Goal: Information Seeking & Learning: Learn about a topic

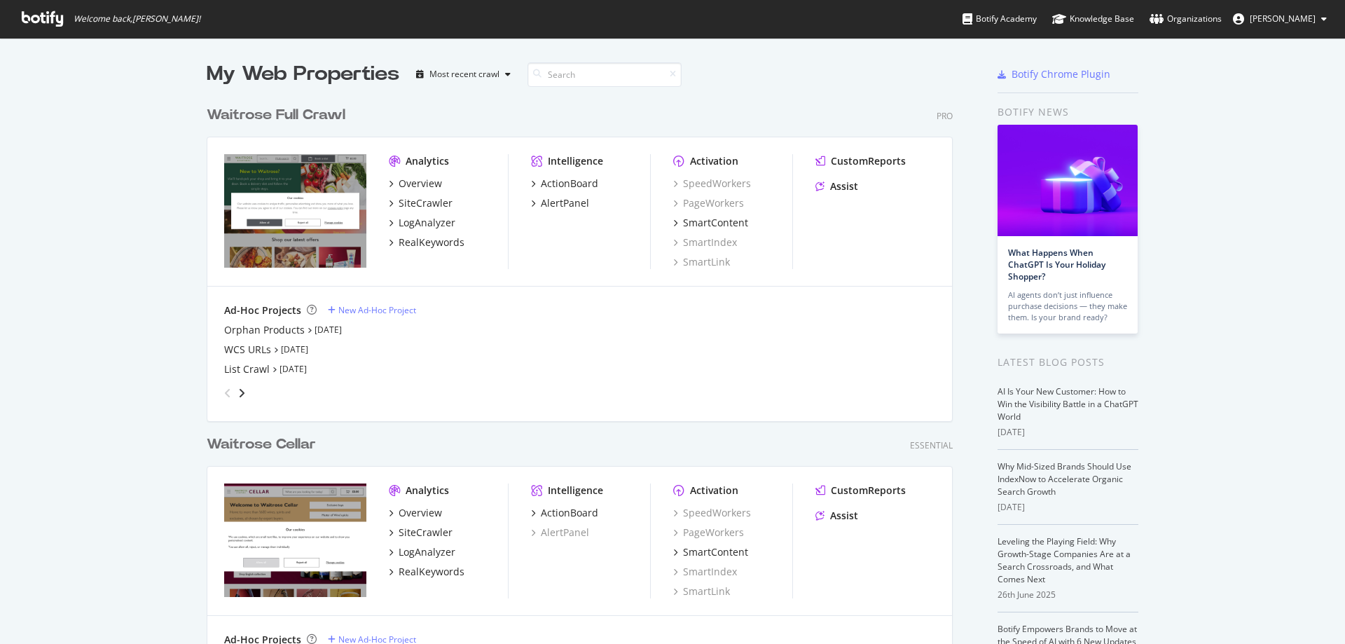
scroll to position [633, 1324]
click at [120, 231] on div "My Web Properties Most recent crawl Waitrose Full Crawl Pro Analytics Overview …" at bounding box center [672, 387] width 1345 height 699
click at [429, 218] on div "LogAnalyzer" at bounding box center [426, 223] width 57 height 14
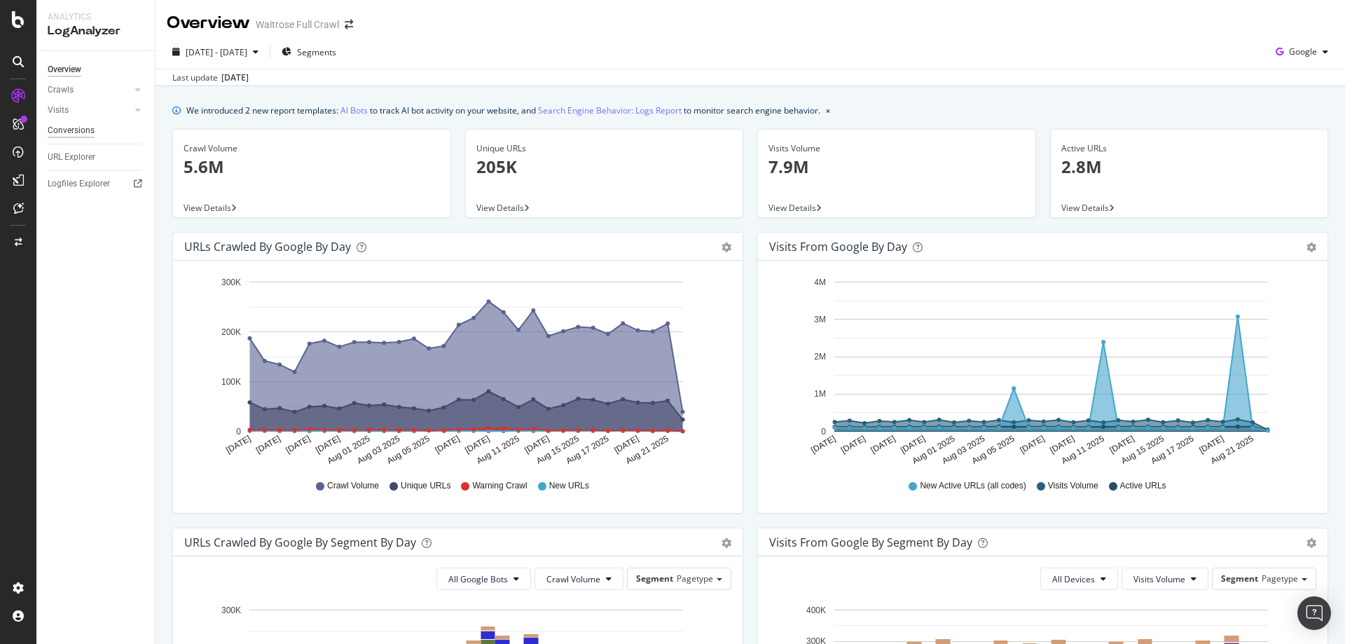
click at [67, 125] on div "Conversions" at bounding box center [71, 130] width 47 height 15
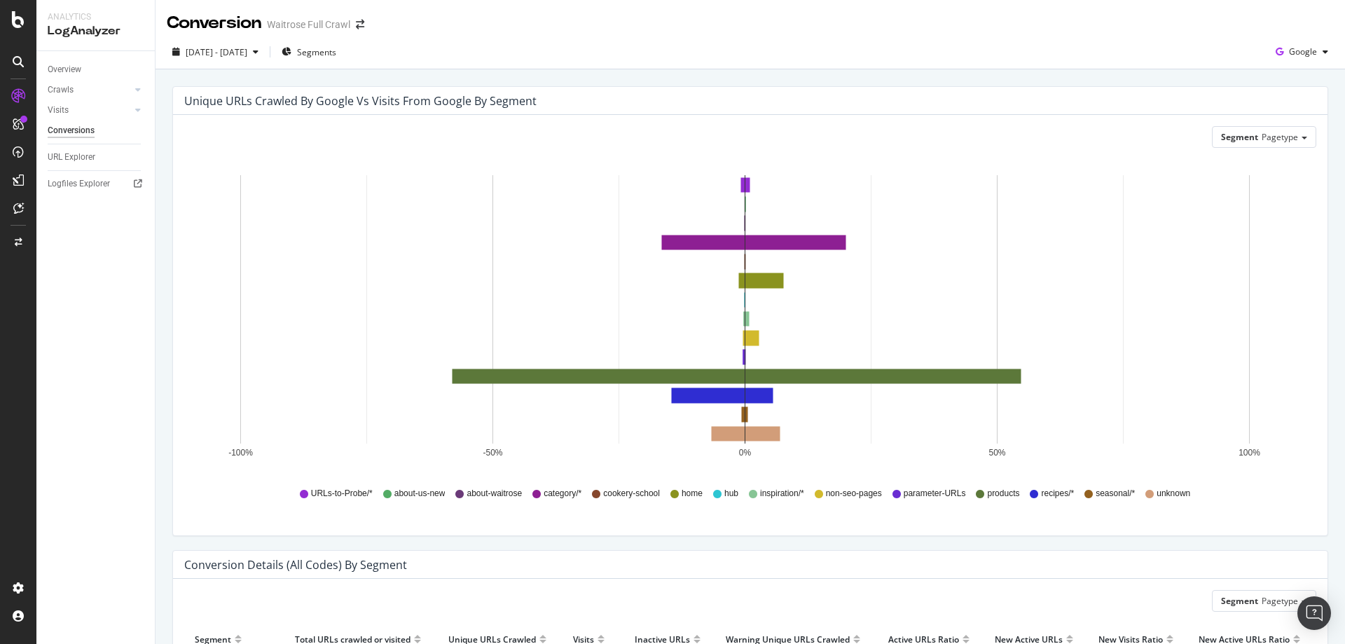
click at [57, 101] on div "Visits" at bounding box center [101, 110] width 107 height 20
click at [69, 95] on div "Crawls" at bounding box center [61, 90] width 26 height 15
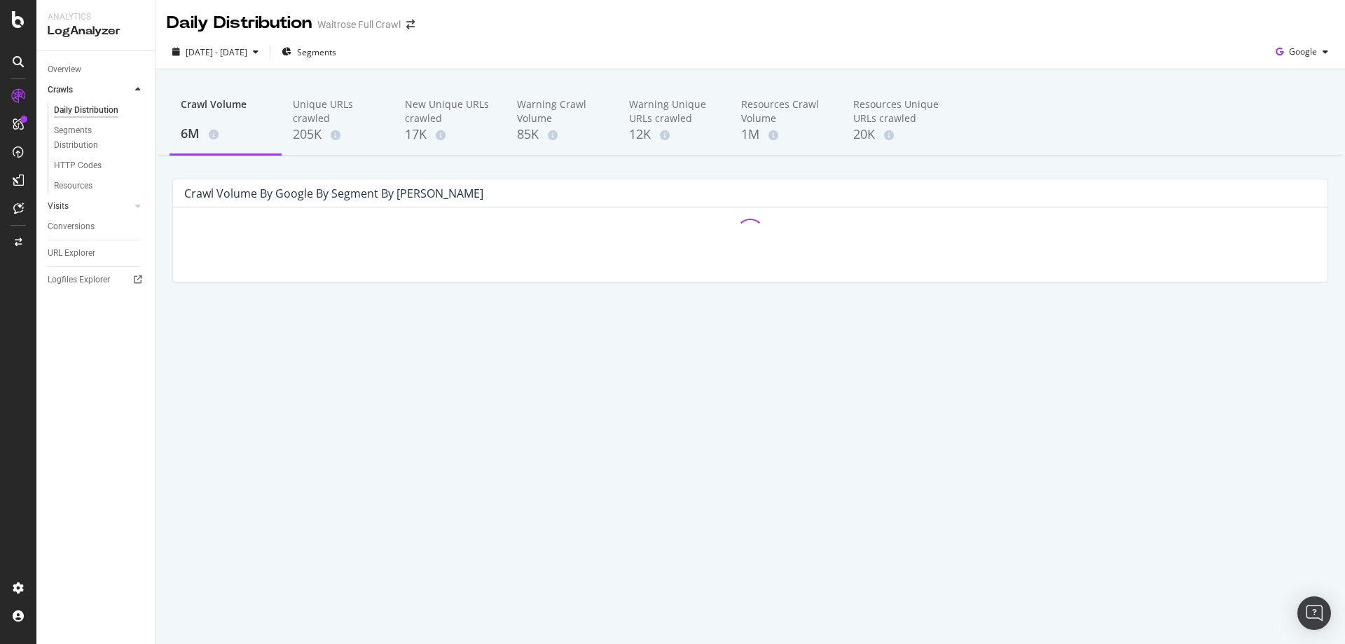
click at [82, 206] on link "Visits" at bounding box center [89, 206] width 83 height 15
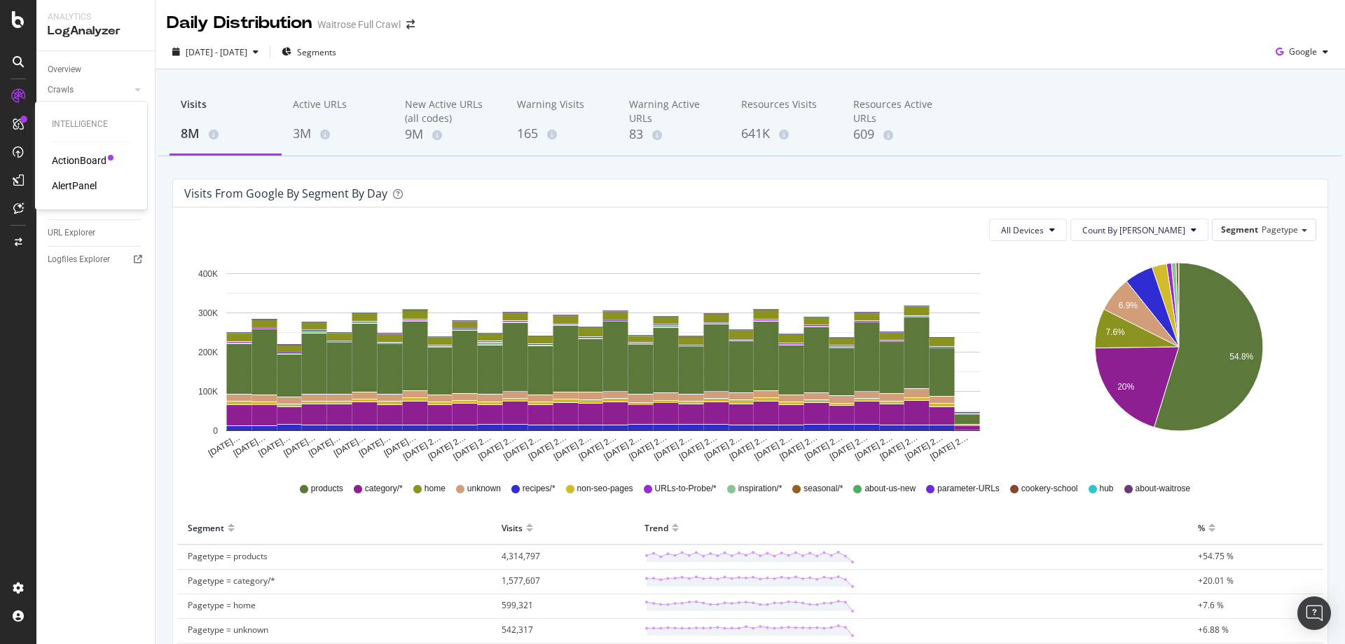
click at [74, 179] on div "AlertPanel" at bounding box center [74, 186] width 45 height 14
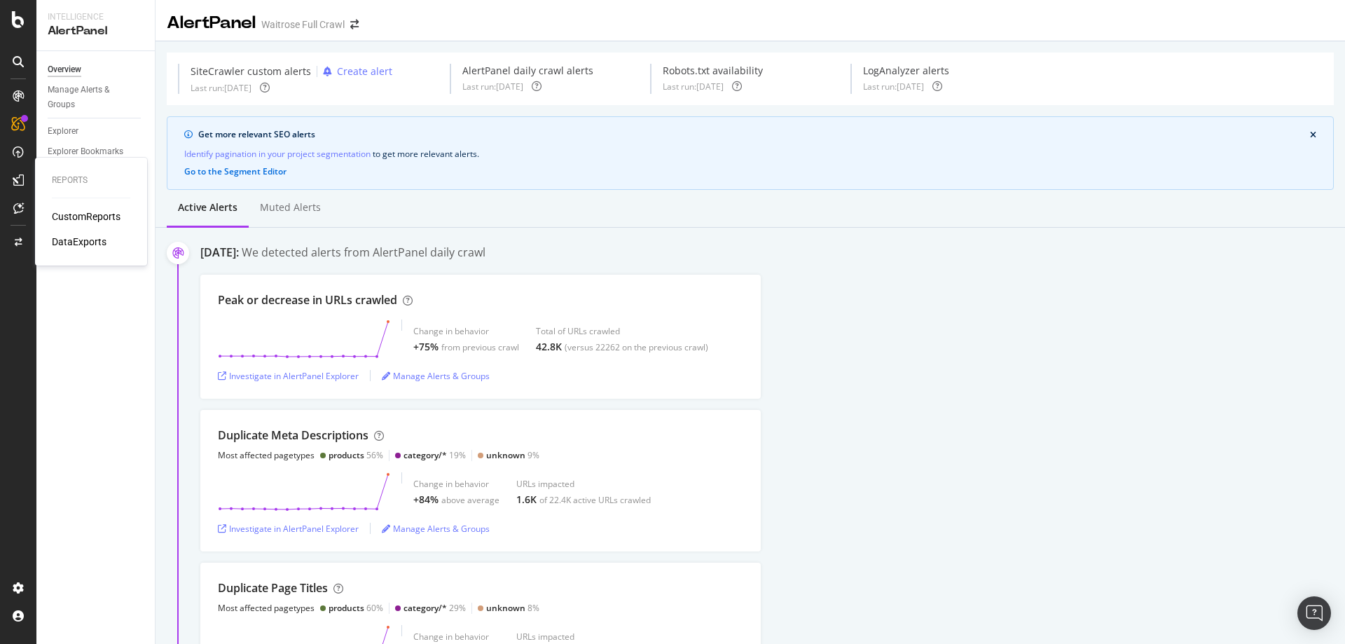
click at [83, 242] on div "DataExports" at bounding box center [79, 242] width 55 height 14
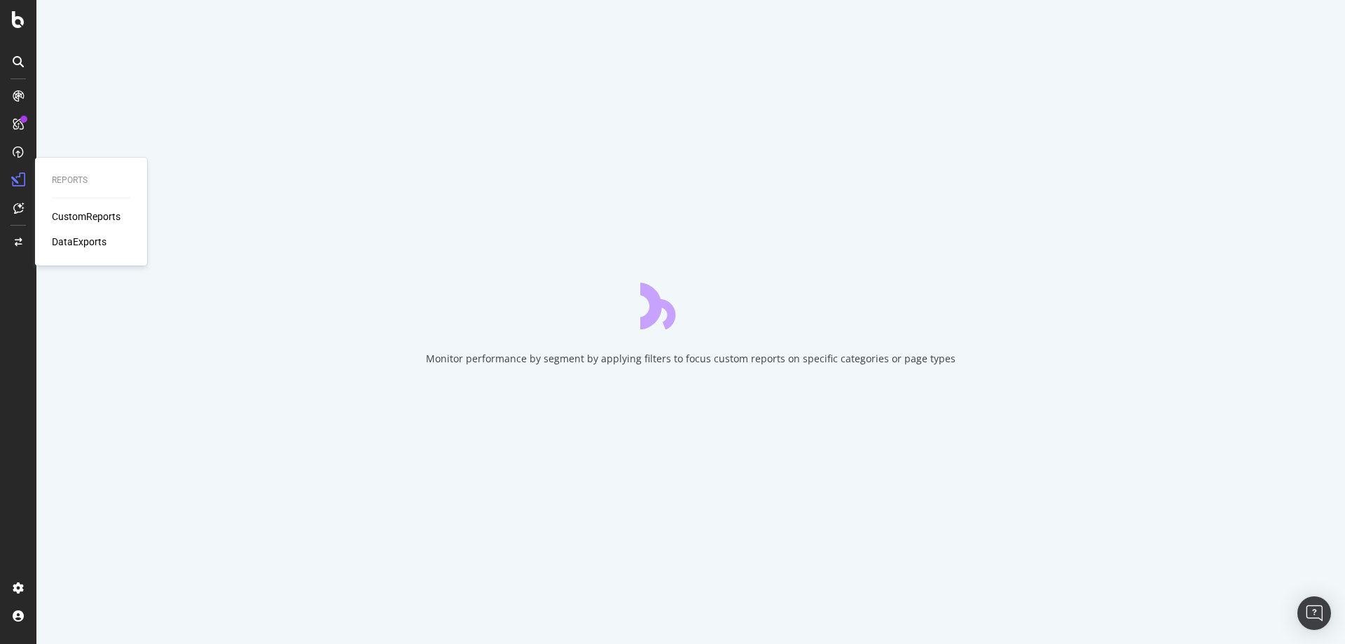
click at [97, 218] on div "CustomReports" at bounding box center [86, 216] width 69 height 14
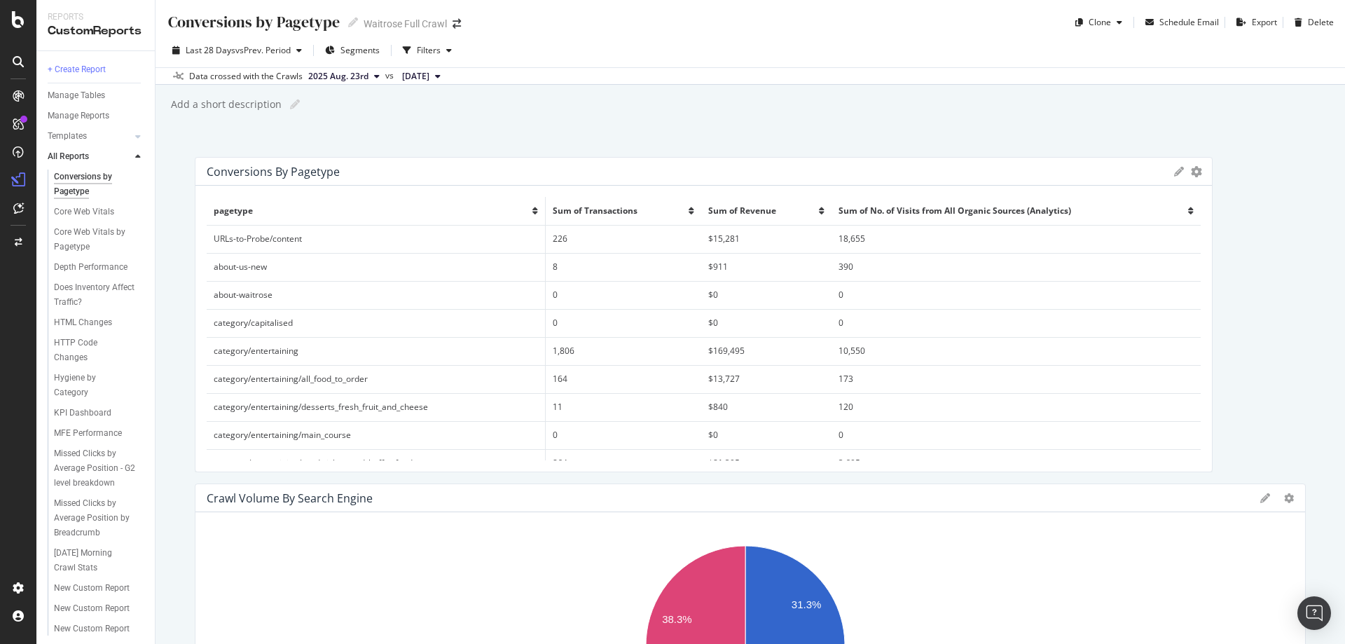
click at [134, 150] on div at bounding box center [138, 157] width 14 height 14
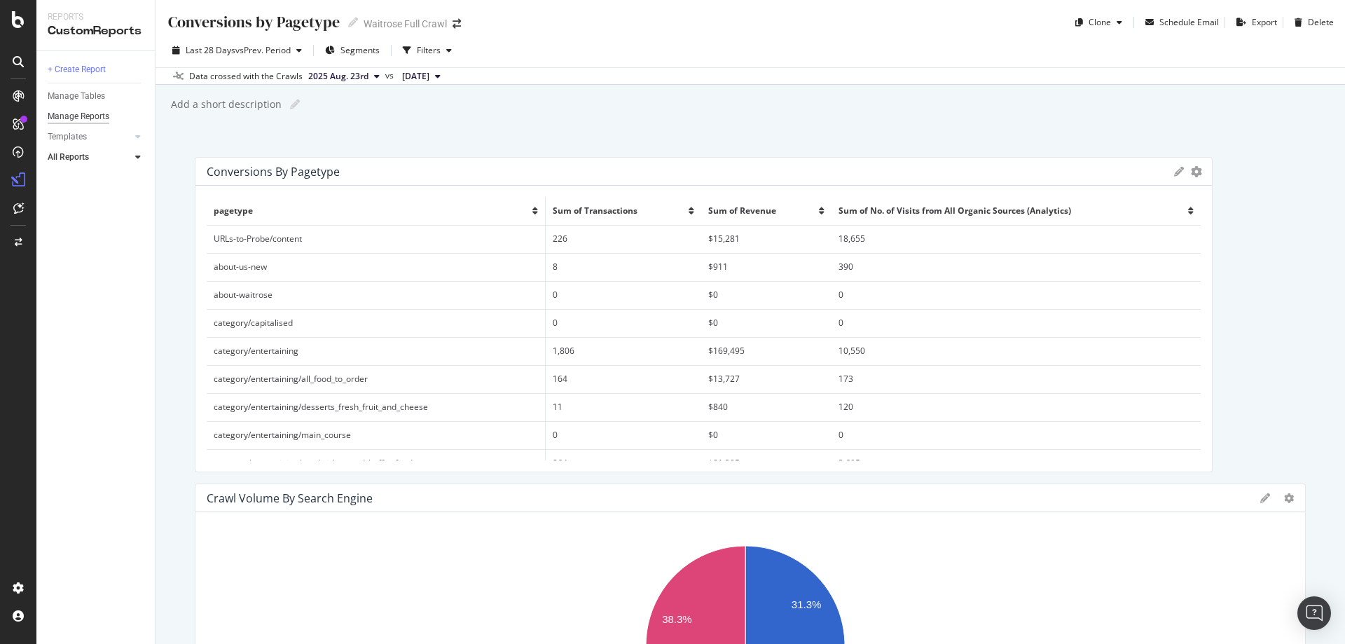
click at [95, 120] on div "Manage Reports" at bounding box center [79, 116] width 62 height 15
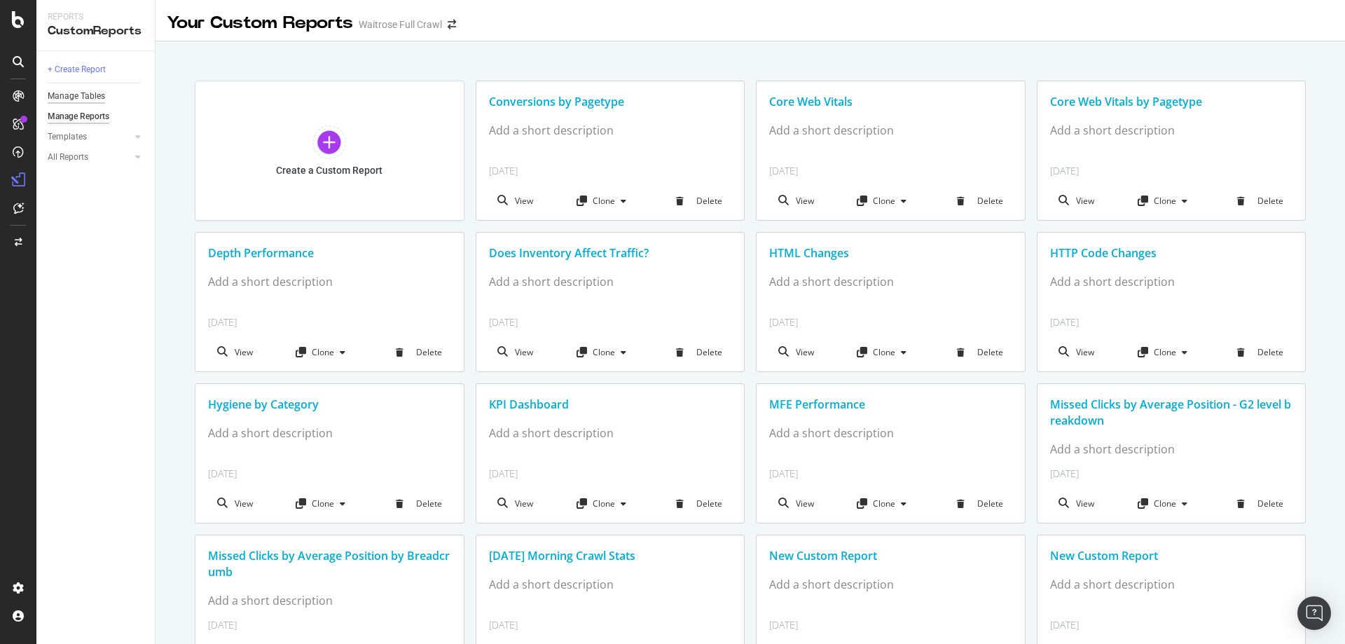
click at [92, 99] on div "Manage Tables" at bounding box center [76, 96] width 57 height 15
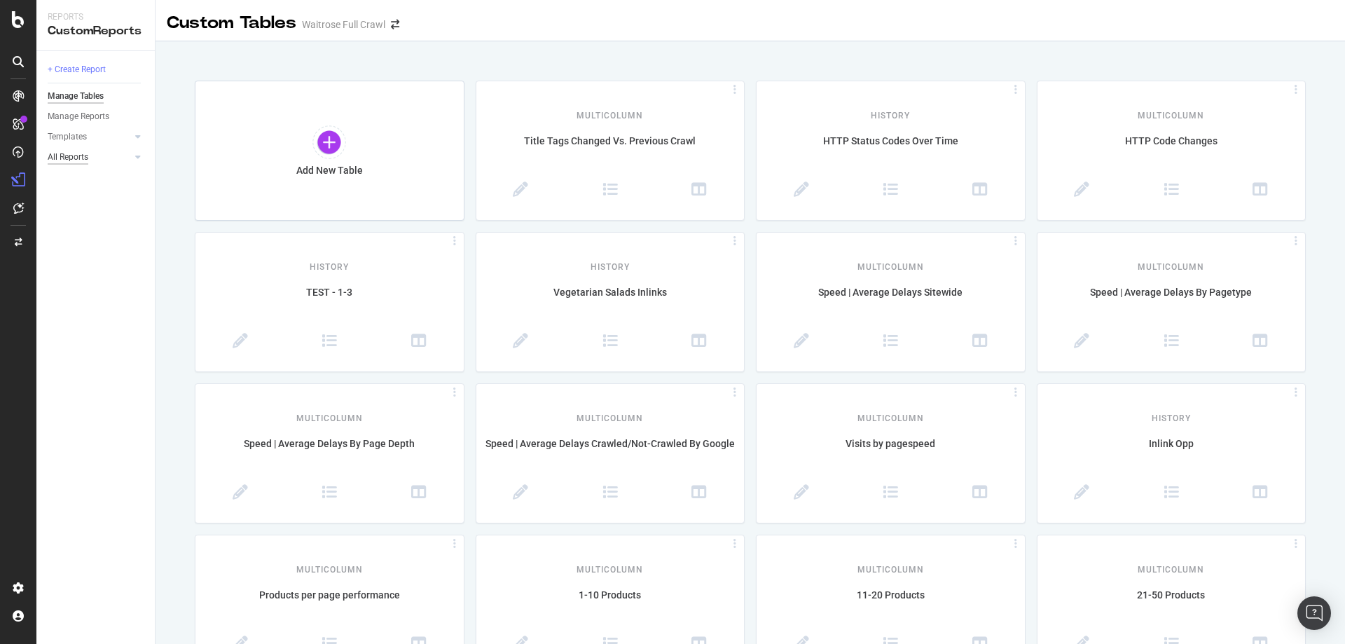
click at [81, 159] on div "All Reports" at bounding box center [68, 157] width 41 height 15
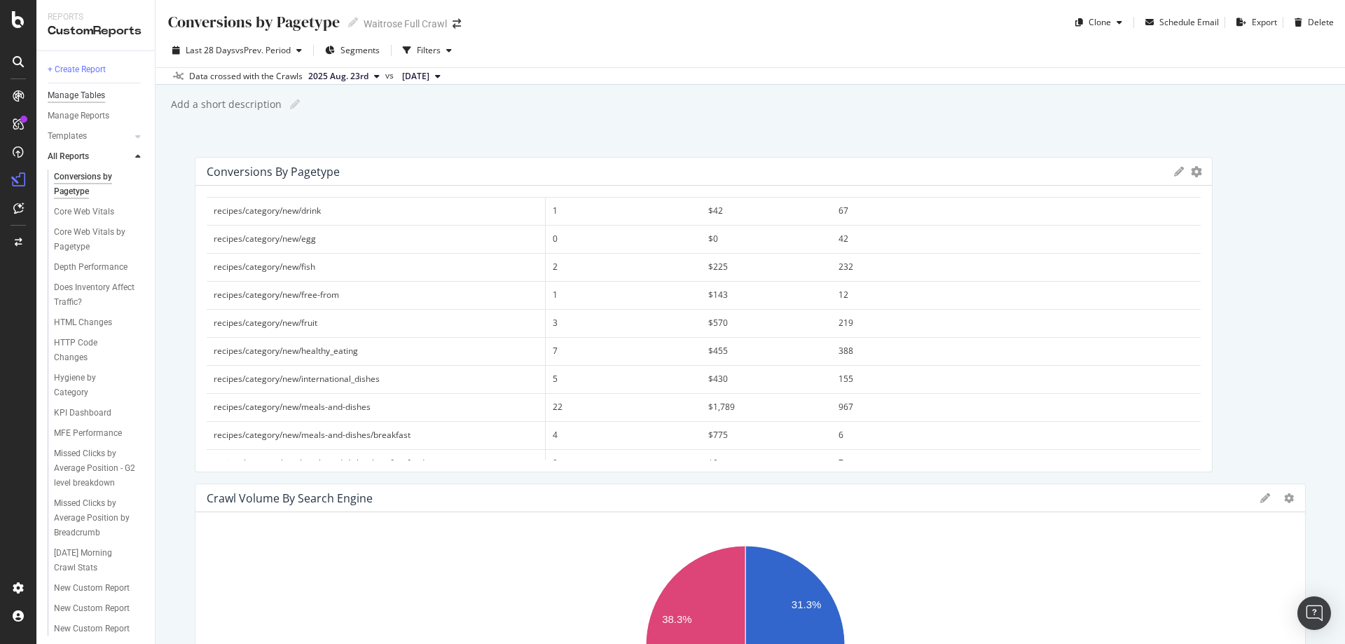
click at [71, 102] on div "Manage Tables" at bounding box center [76, 95] width 57 height 15
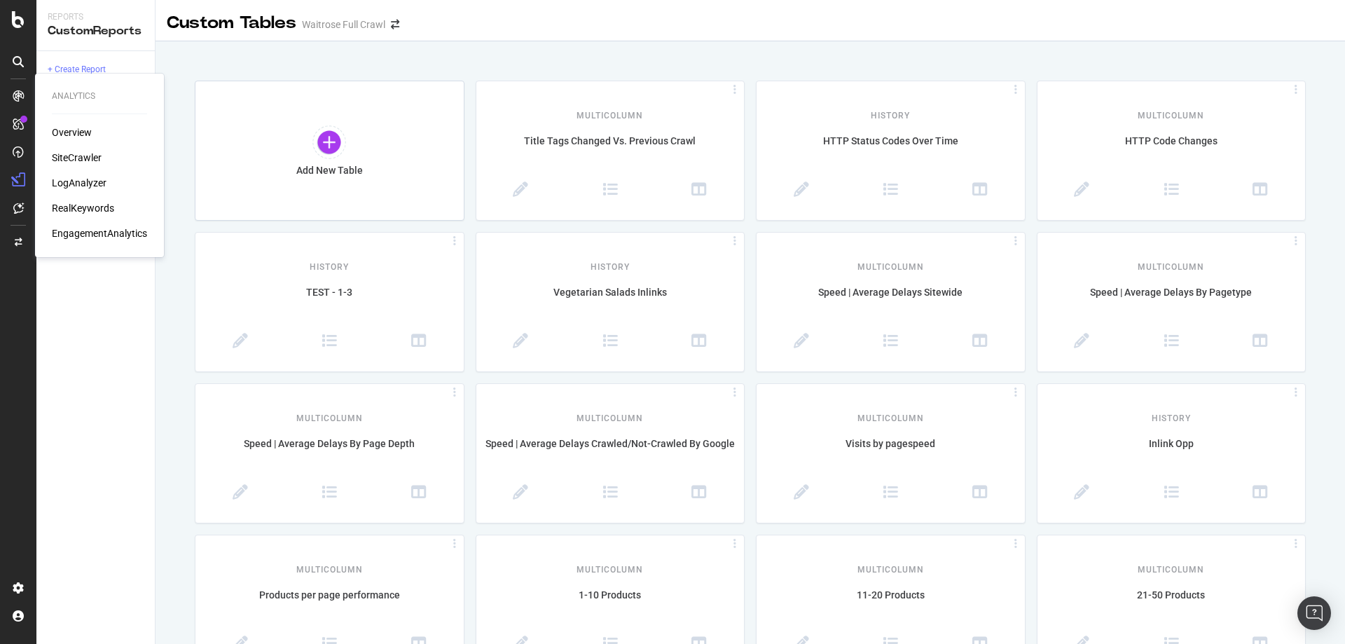
click at [80, 174] on div "Overview SiteCrawler LogAnalyzer RealKeywords EngagementAnalytics" at bounding box center [99, 182] width 95 height 115
click at [80, 183] on div "LogAnalyzer" at bounding box center [79, 183] width 55 height 14
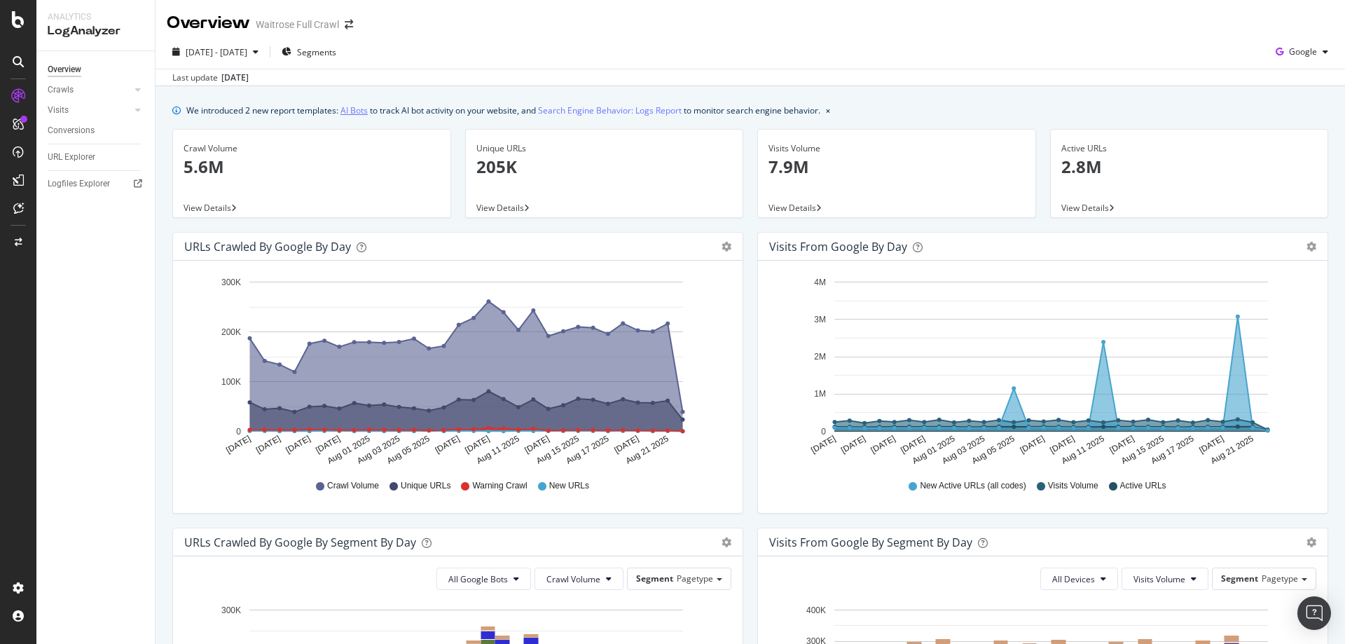
click at [364, 109] on link "AI Bots" at bounding box center [353, 110] width 27 height 15
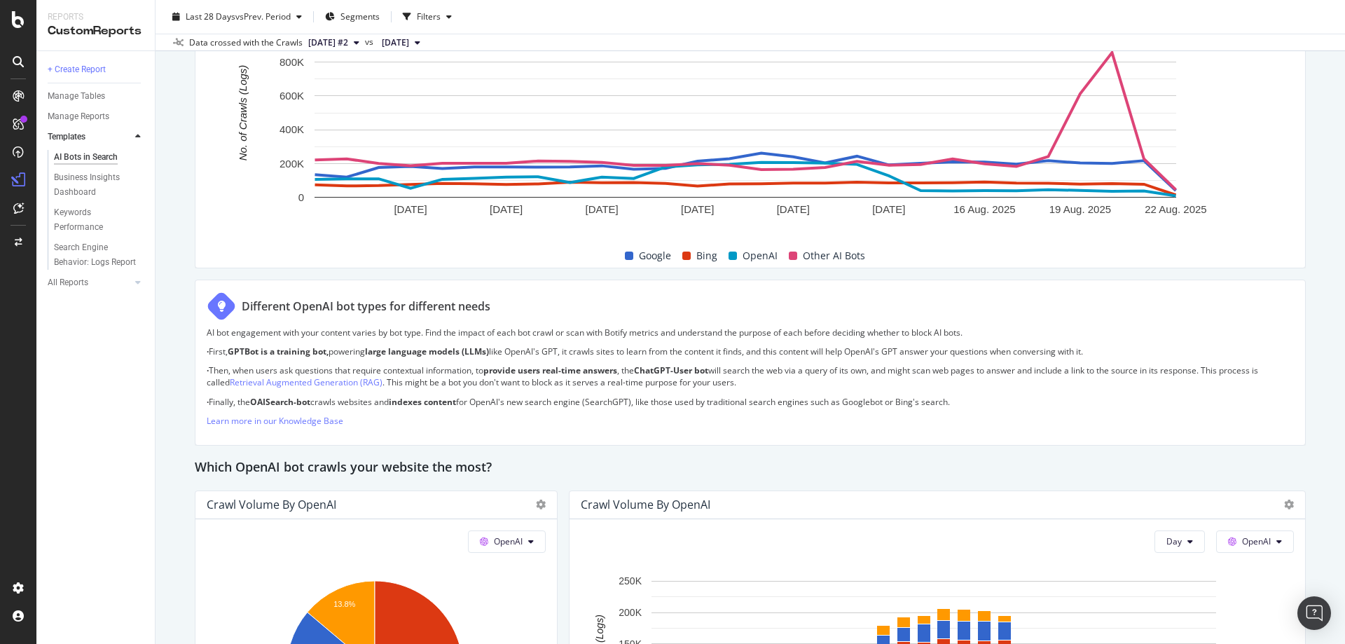
scroll to position [910, 0]
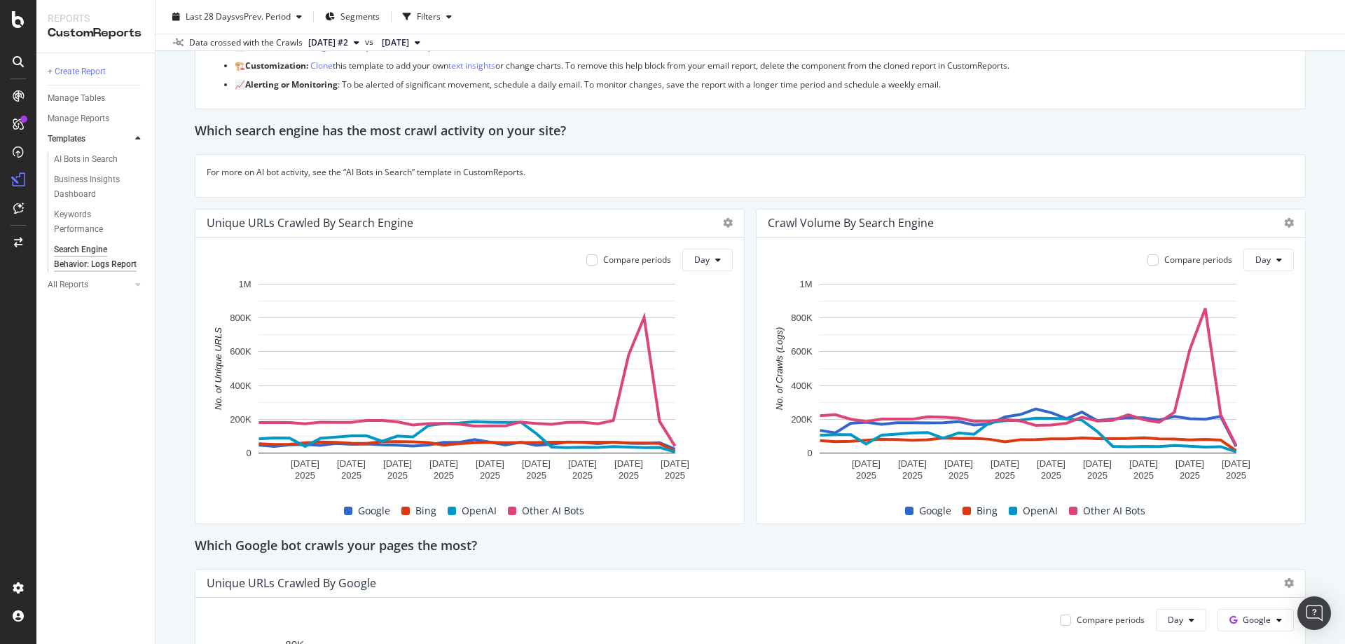
scroll to position [140, 0]
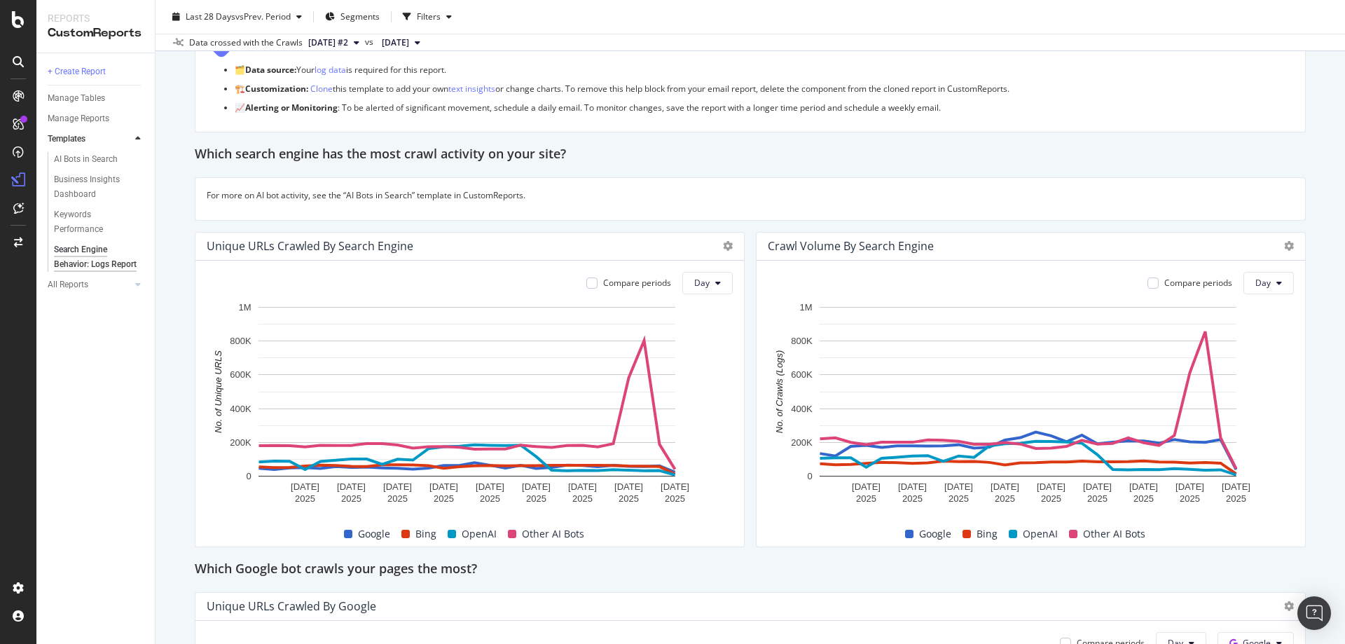
click at [543, 534] on span "Other AI Bots" at bounding box center [553, 533] width 62 height 17
click at [645, 340] on circle "A chart." at bounding box center [644, 341] width 6 height 6
click at [780, 165] on div "Which search engine has the most crawl activity on your site?" at bounding box center [750, 155] width 1111 height 22
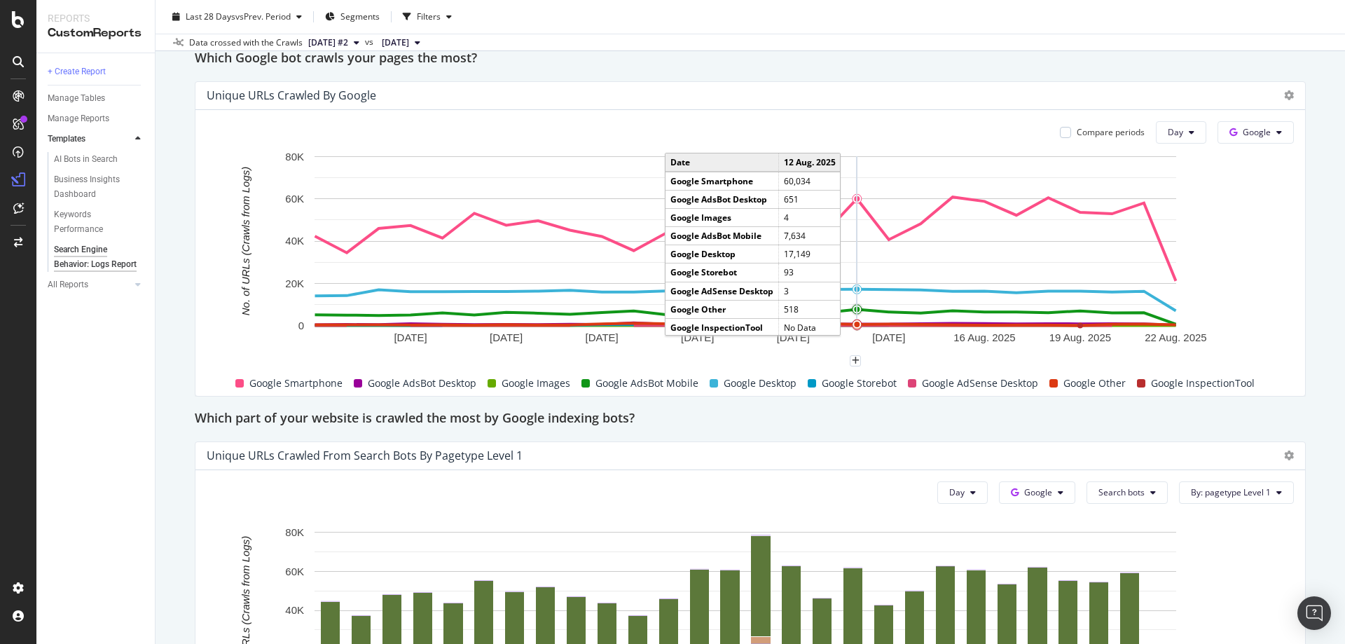
scroll to position [601, 0]
